Goal: Navigation & Orientation: Find specific page/section

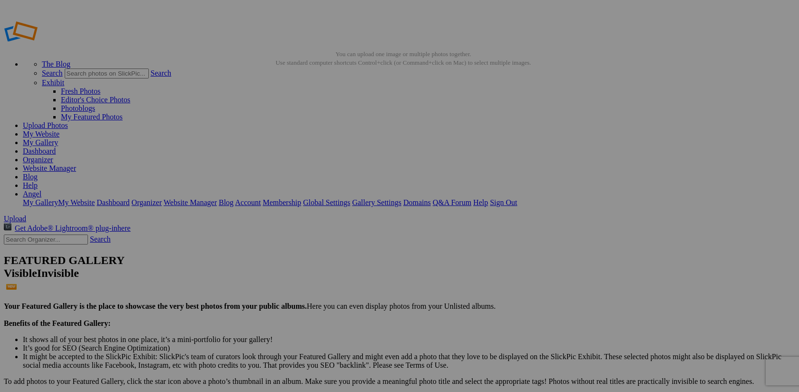
click at [53, 155] on link "Organizer" at bounding box center [38, 159] width 30 height 8
click at [56, 147] on link "Dashboard" at bounding box center [39, 151] width 33 height 8
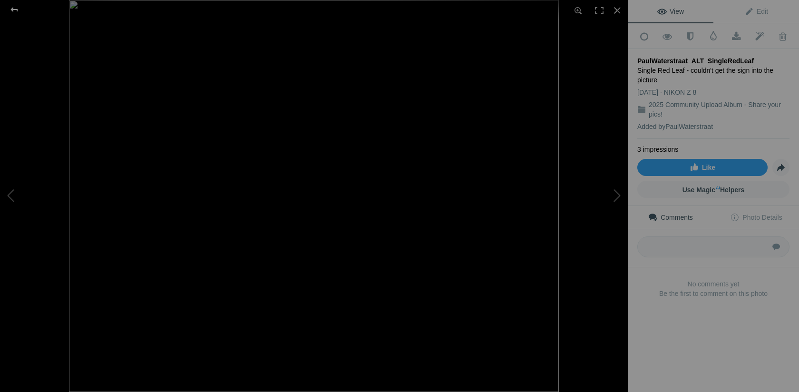
click at [17, 10] on div at bounding box center [14, 9] width 34 height 19
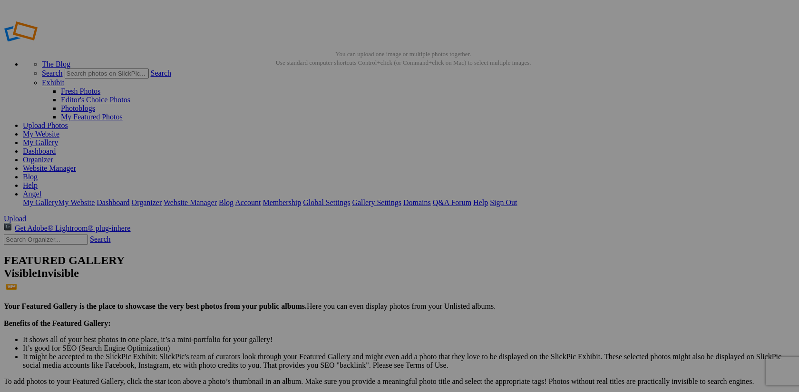
click at [53, 155] on link "Organizer" at bounding box center [38, 159] width 30 height 8
